Goal: Information Seeking & Learning: Learn about a topic

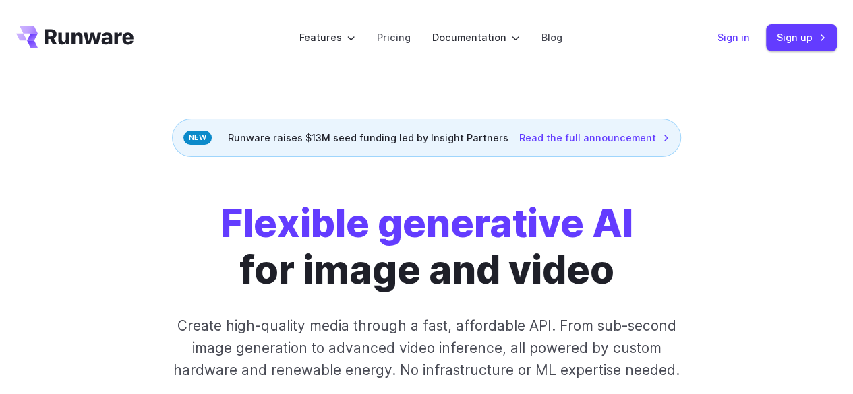
click at [739, 34] on link "Sign in" at bounding box center [733, 38] width 32 height 16
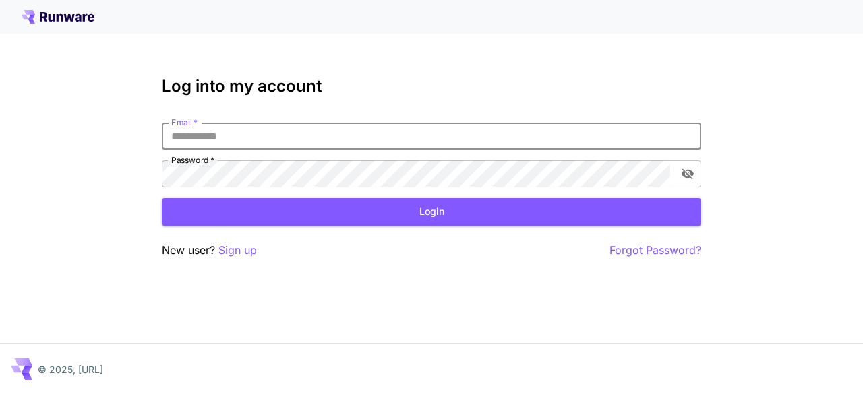
click at [380, 140] on input "Email   *" at bounding box center [431, 136] width 539 height 27
type input "**********"
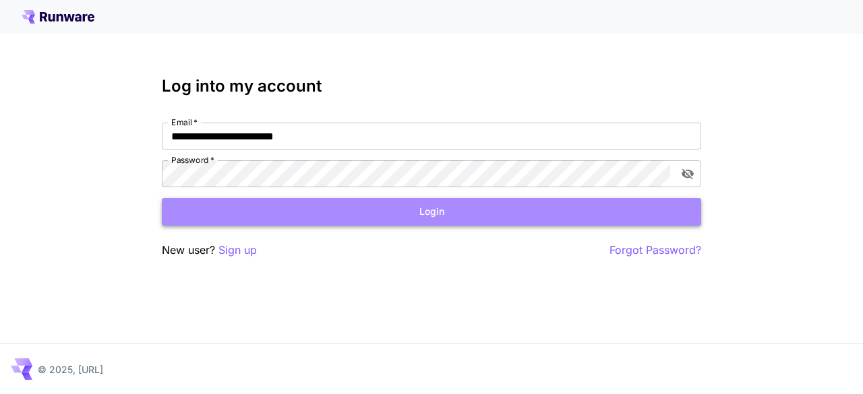
click at [440, 216] on button "Login" at bounding box center [431, 212] width 539 height 28
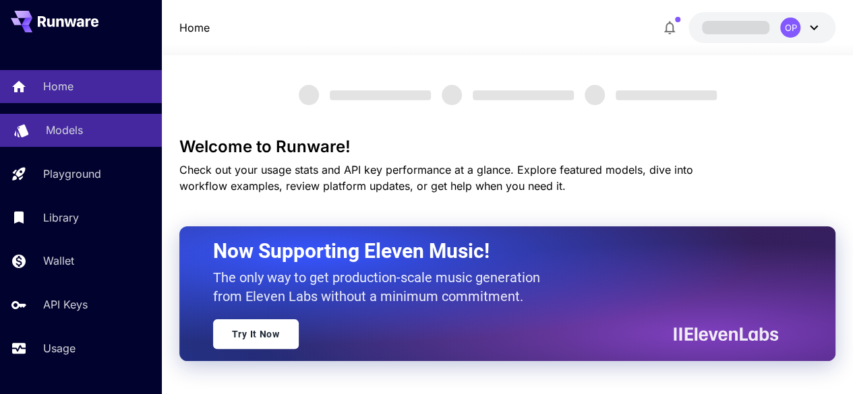
click at [65, 133] on p "Models" at bounding box center [64, 130] width 37 height 16
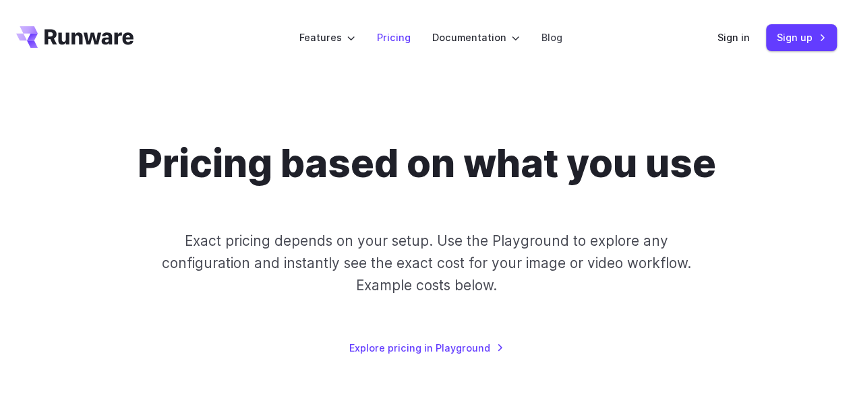
click at [399, 35] on link "Pricing" at bounding box center [394, 38] width 34 height 16
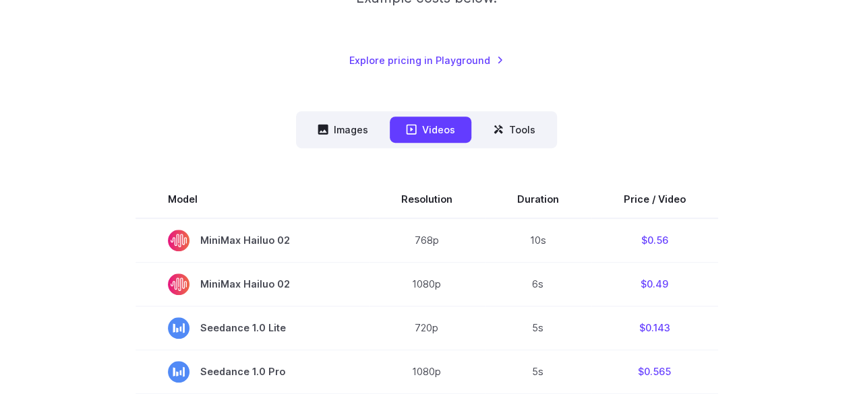
scroll to position [427, 0]
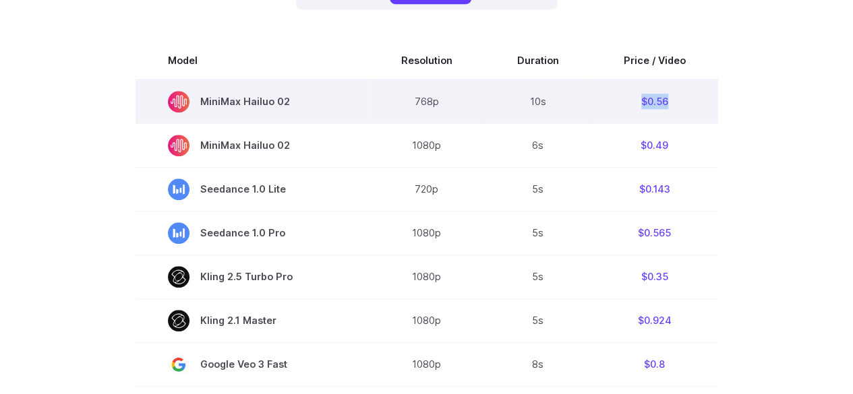
drag, startPoint x: 630, startPoint y: 104, endPoint x: 667, endPoint y: 104, distance: 37.8
click at [667, 104] on td "$0.56" at bounding box center [654, 102] width 127 height 44
drag, startPoint x: 200, startPoint y: 102, endPoint x: 293, endPoint y: 104, distance: 93.1
click at [293, 104] on span "MiniMax Hailuo 02" at bounding box center [252, 102] width 169 height 22
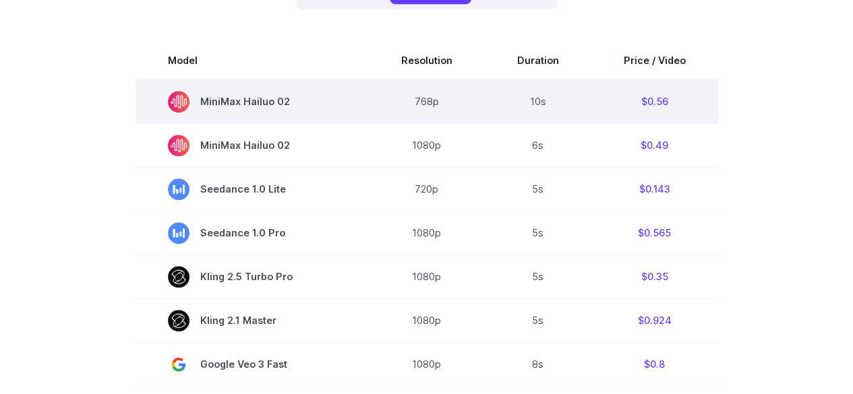
click at [287, 102] on span "MiniMax Hailuo 02" at bounding box center [252, 102] width 169 height 22
copy span "MiniMax Hailuo 02"
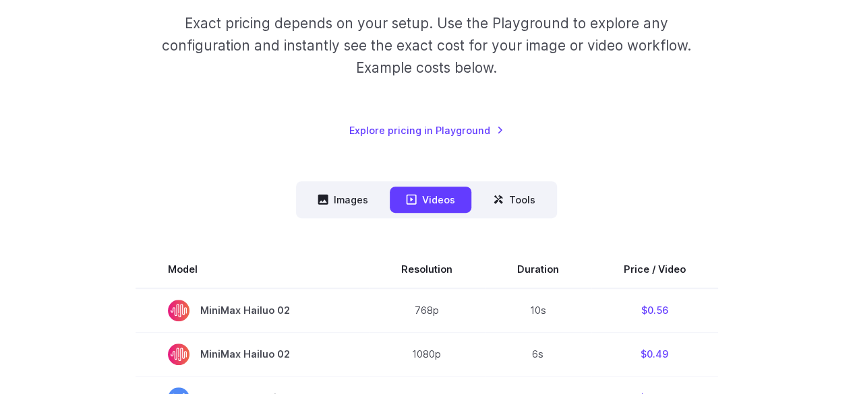
scroll to position [217, 0]
click at [346, 197] on button "Images" at bounding box center [342, 200] width 83 height 26
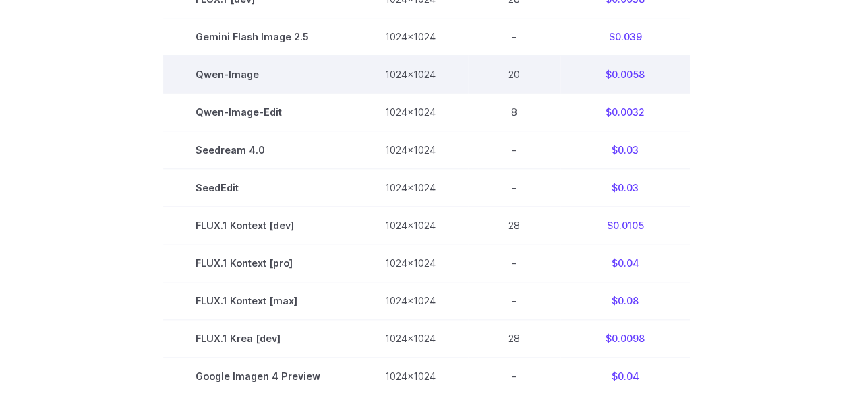
scroll to position [564, 0]
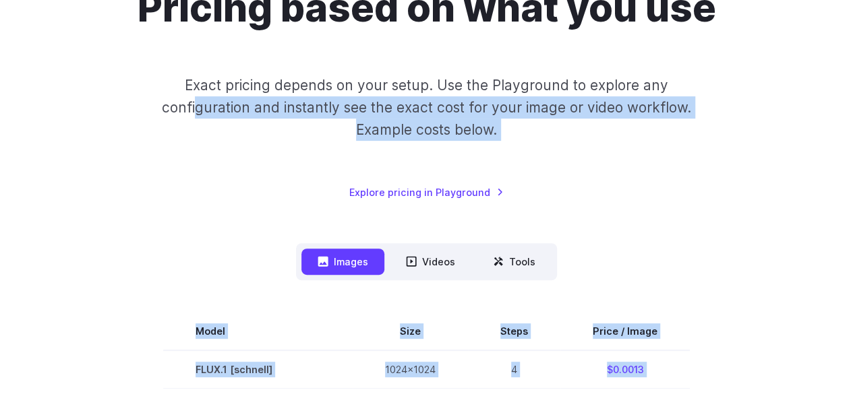
drag, startPoint x: 605, startPoint y: 76, endPoint x: 658, endPoint y: 73, distance: 52.7
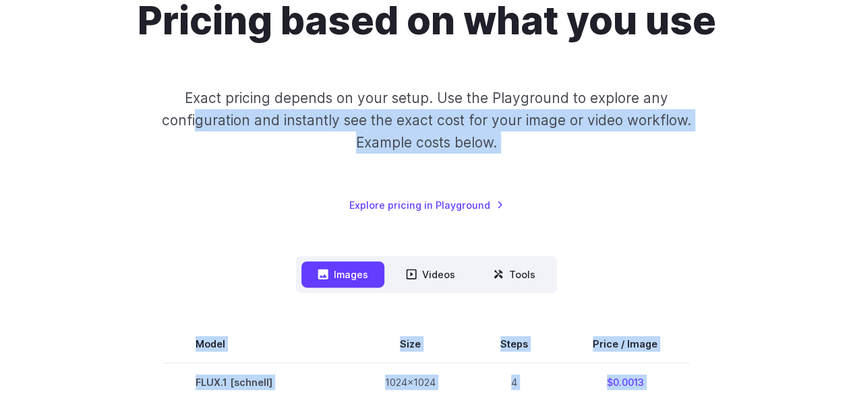
click at [616, 170] on div "Pricing based on what you use Exact pricing depends on your setup. Use the Play…" at bounding box center [426, 105] width 820 height 216
